Goal: Contribute content: Contribute content

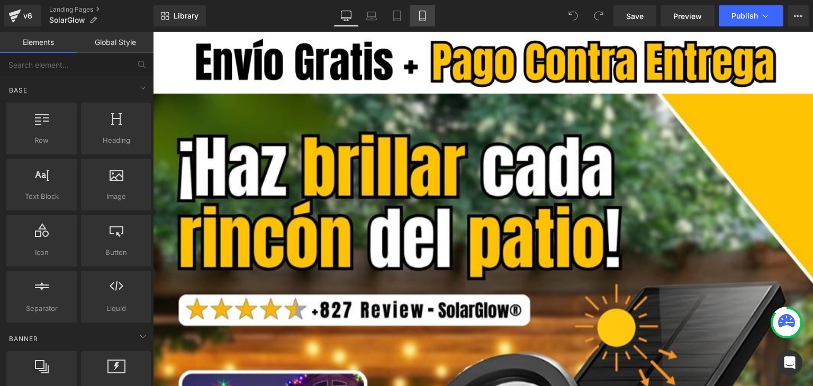
click at [414, 19] on link "Mobile" at bounding box center [421, 15] width 25 height 21
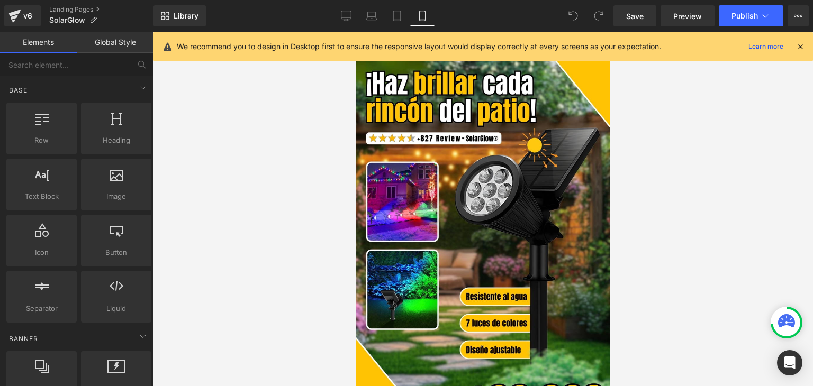
click at [796, 45] on icon at bounding box center [800, 47] width 10 height 10
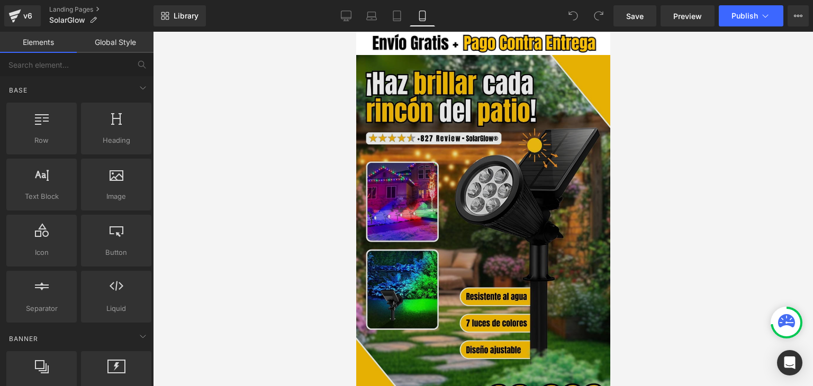
click at [601, 118] on div "Image" at bounding box center [482, 243] width 254 height 376
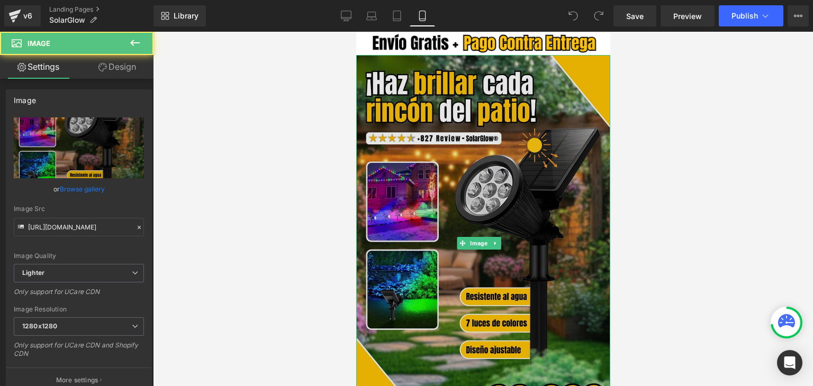
click at [574, 120] on img at bounding box center [482, 243] width 254 height 376
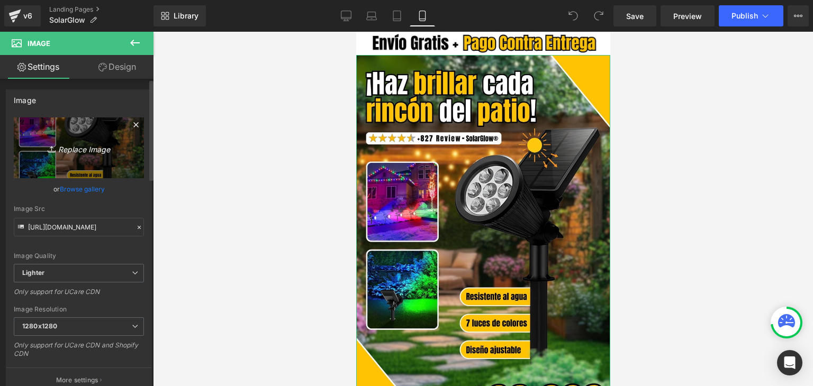
click at [113, 170] on link "Replace Image" at bounding box center [79, 147] width 130 height 61
type input "C:\fakepath\Banner Landing.webp"
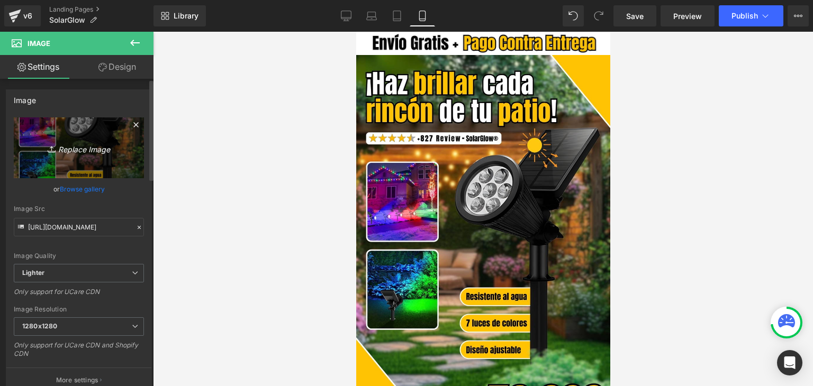
type input "[URL][DOMAIN_NAME]"
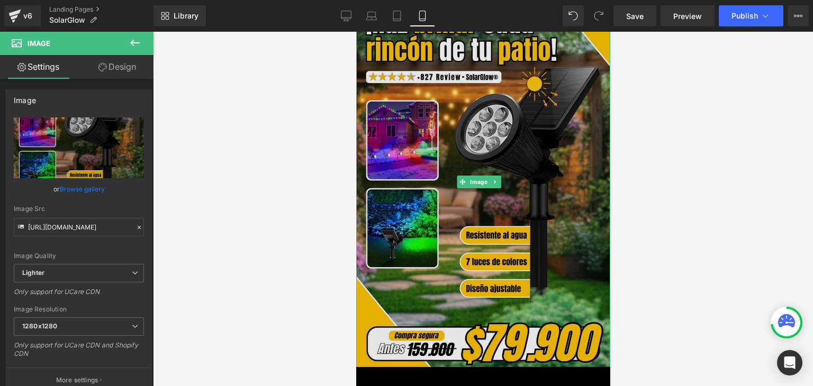
scroll to position [159, 0]
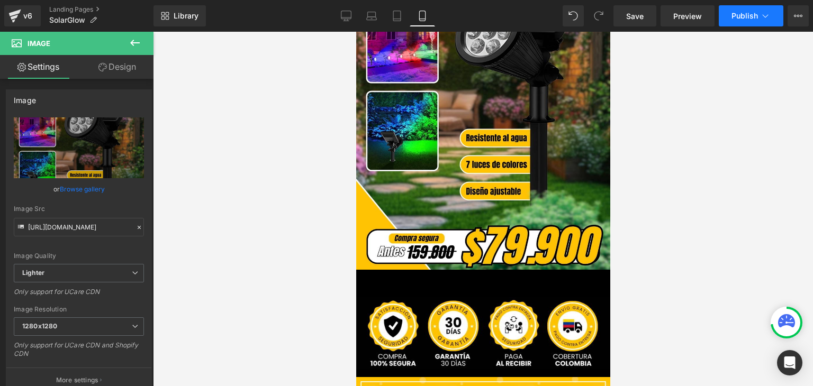
click at [744, 17] on span "Publish" at bounding box center [744, 16] width 26 height 8
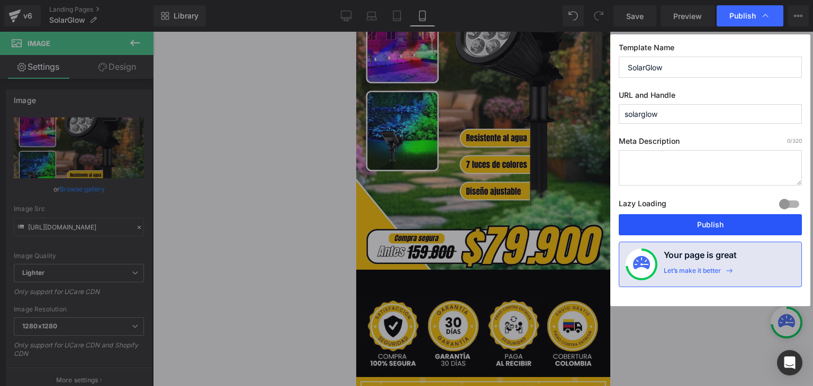
click at [705, 224] on button "Publish" at bounding box center [709, 224] width 183 height 21
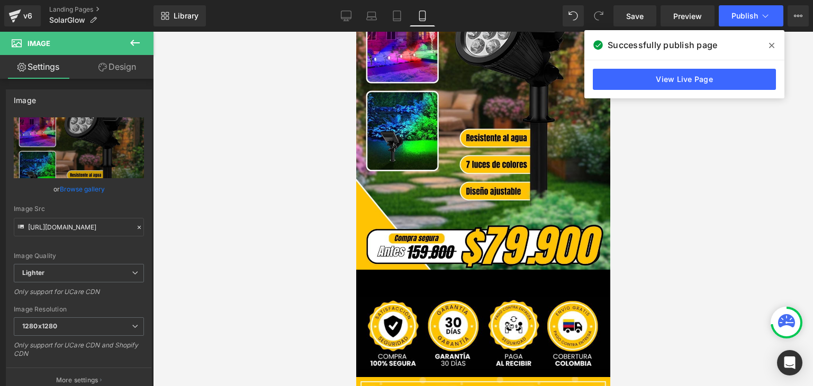
click at [768, 44] on span at bounding box center [771, 45] width 17 height 17
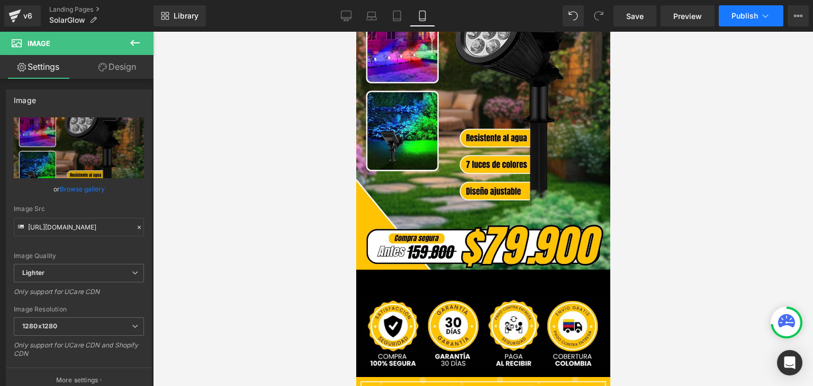
click at [745, 16] on span "Publish" at bounding box center [744, 16] width 26 height 8
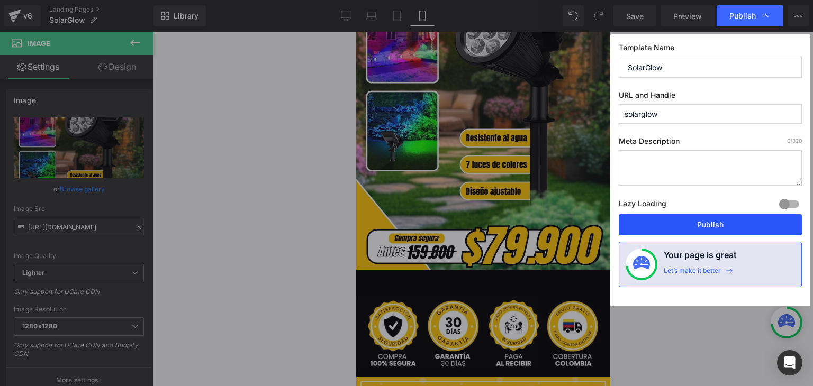
click at [716, 223] on button "Publish" at bounding box center [709, 224] width 183 height 21
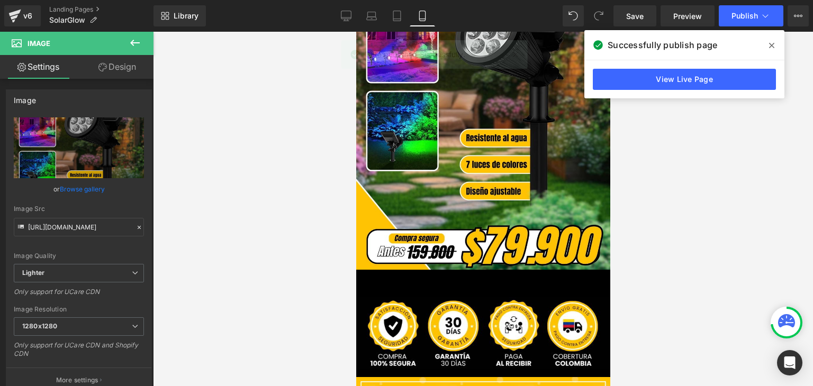
click at [772, 43] on icon at bounding box center [771, 45] width 5 height 8
